Goal: Navigation & Orientation: Find specific page/section

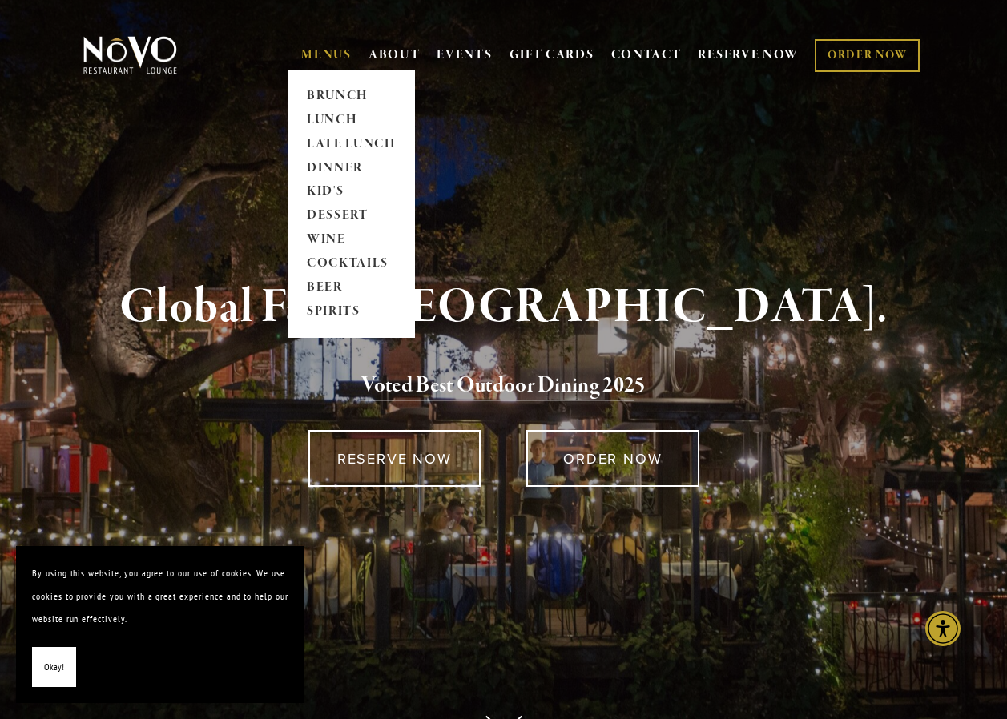
click at [301, 51] on link "MENUS" at bounding box center [326, 55] width 50 height 16
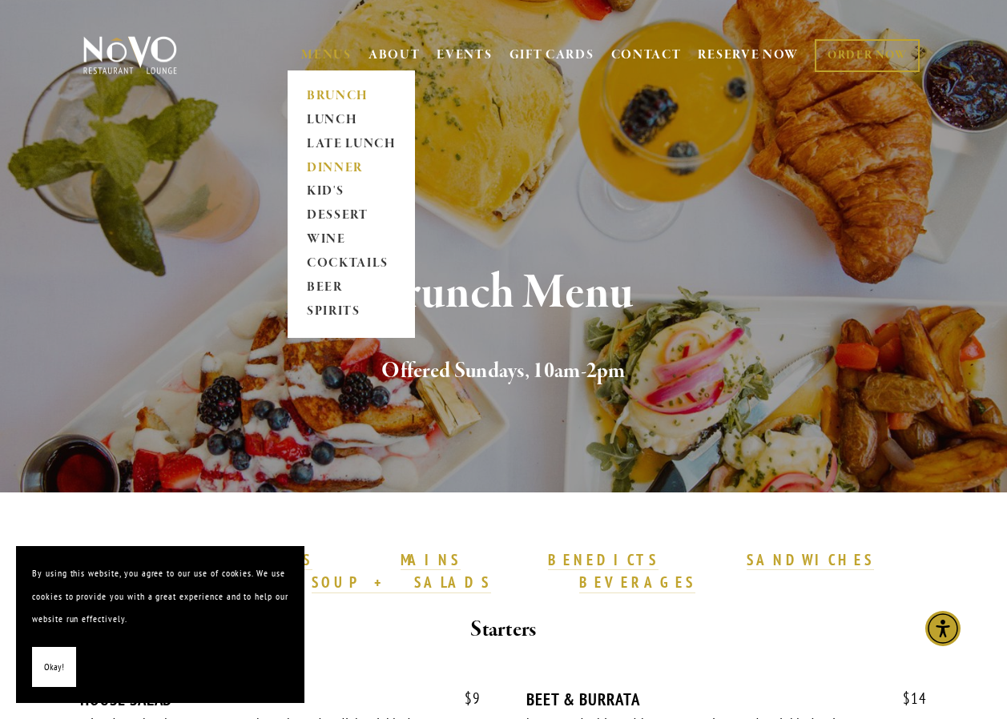
click at [317, 169] on link "DINNER" at bounding box center [351, 168] width 100 height 24
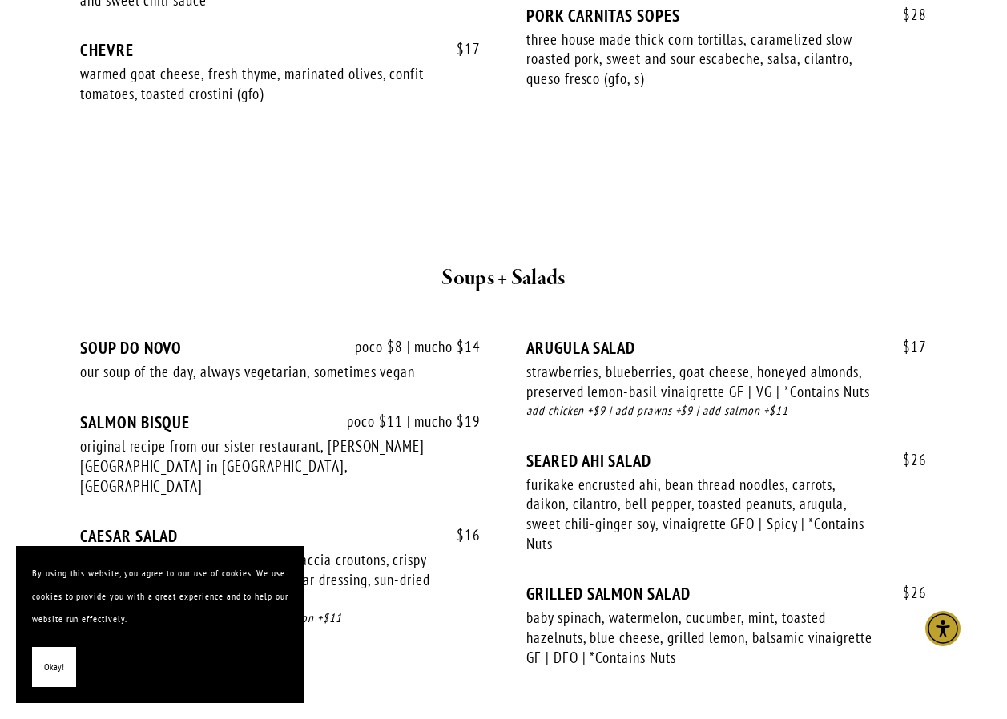
scroll to position [1762, 0]
